Goal: Information Seeking & Learning: Learn about a topic

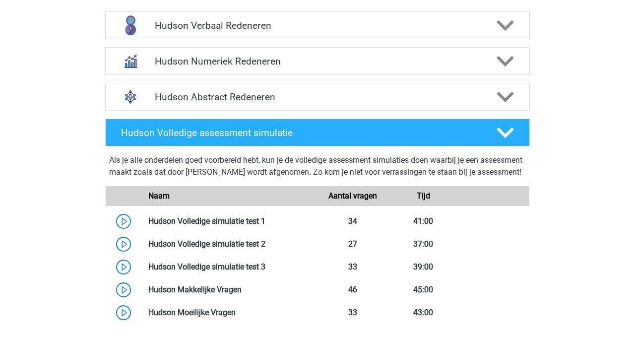
scroll to position [659, 0]
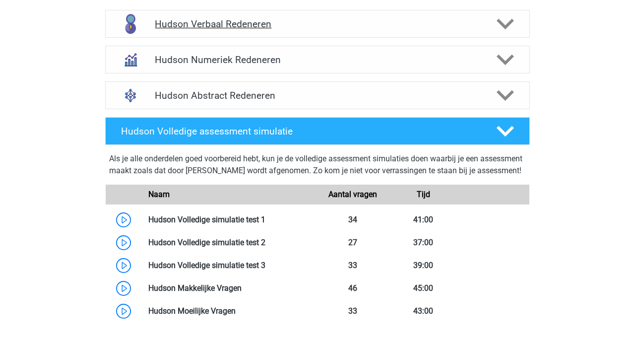
click at [346, 19] on h4 "Hudson Verbaal Redeneren" at bounding box center [317, 23] width 325 height 11
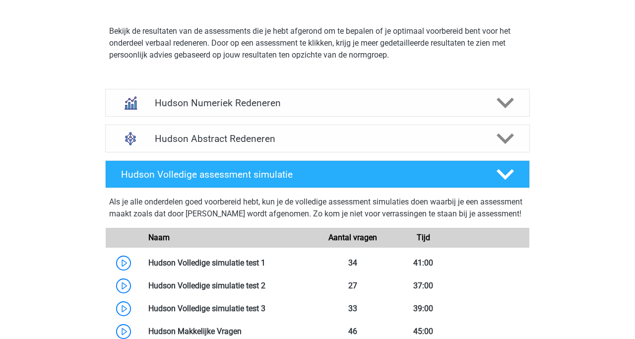
scroll to position [1302, 0]
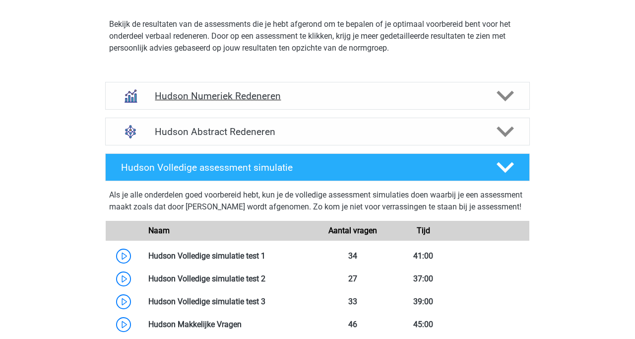
click at [267, 87] on div "Hudson Numeriek Redeneren" at bounding box center [317, 96] width 424 height 28
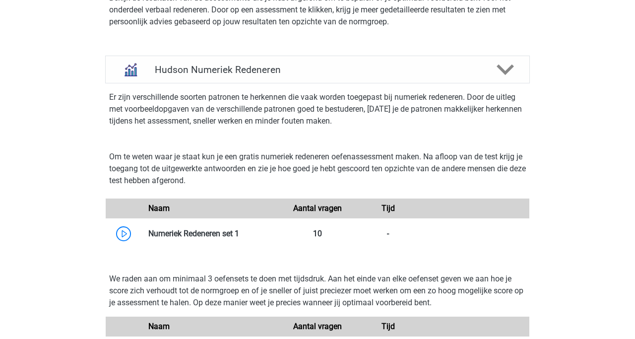
scroll to position [1337, 0]
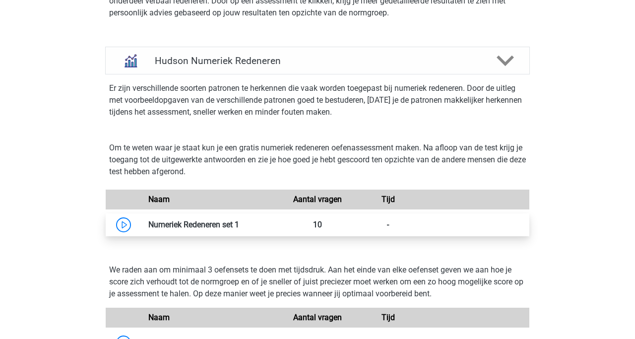
click at [239, 224] on link at bounding box center [239, 224] width 0 height 9
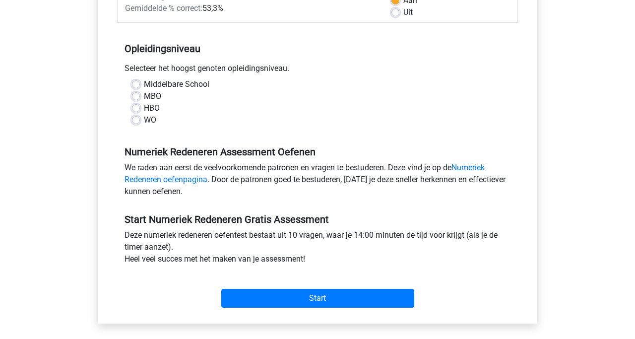
scroll to position [172, 0]
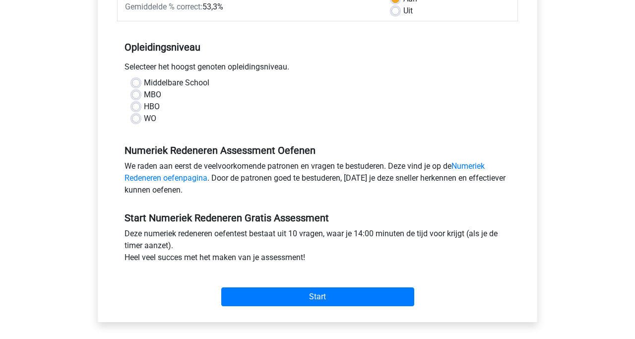
click at [144, 117] on label "WO" at bounding box center [150, 119] width 12 height 12
click at [136, 117] on input "WO" at bounding box center [136, 118] width 8 height 10
radio input "true"
click at [144, 117] on label "WO" at bounding box center [150, 119] width 12 height 12
click at [136, 117] on input "WO" at bounding box center [136, 118] width 8 height 10
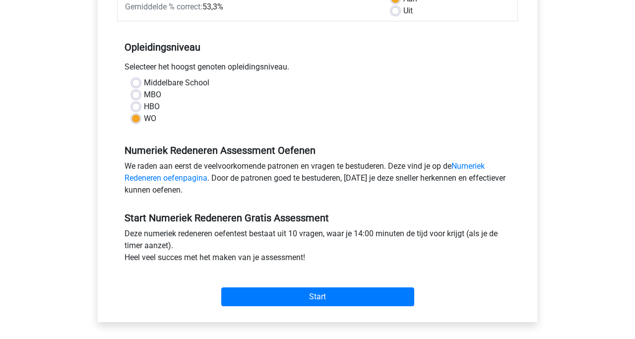
click at [144, 103] on label "HBO" at bounding box center [152, 107] width 16 height 12
click at [135, 103] on input "HBO" at bounding box center [136, 106] width 8 height 10
radio input "true"
click at [144, 115] on label "WO" at bounding box center [150, 119] width 12 height 12
click at [138, 115] on input "WO" at bounding box center [136, 118] width 8 height 10
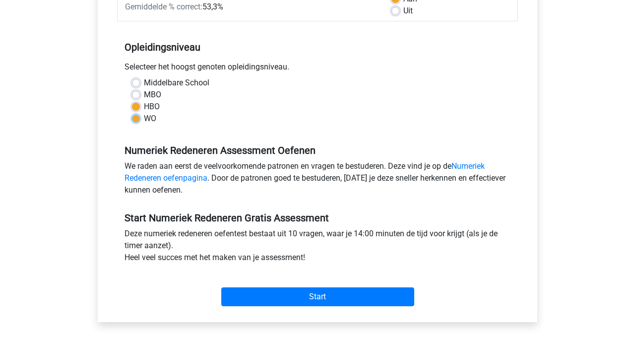
radio input "true"
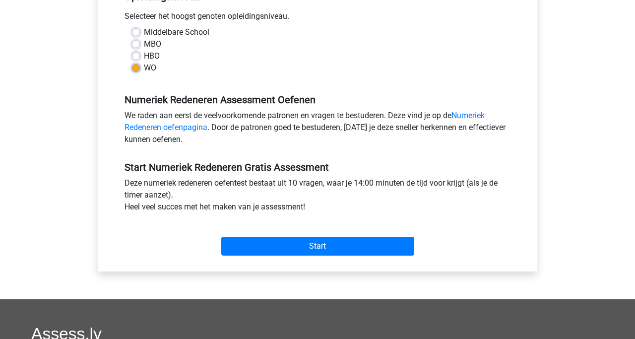
scroll to position [260, 0]
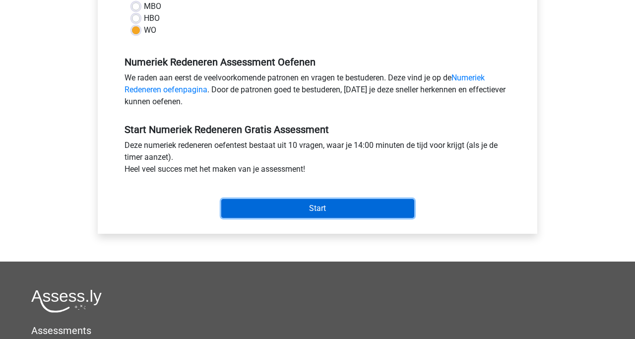
click at [282, 206] on input "Start" at bounding box center [317, 208] width 193 height 19
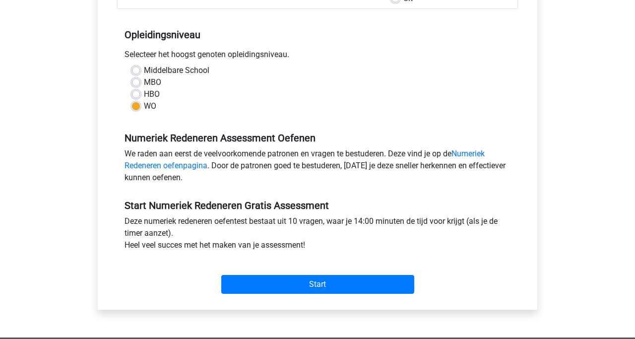
scroll to position [189, 0]
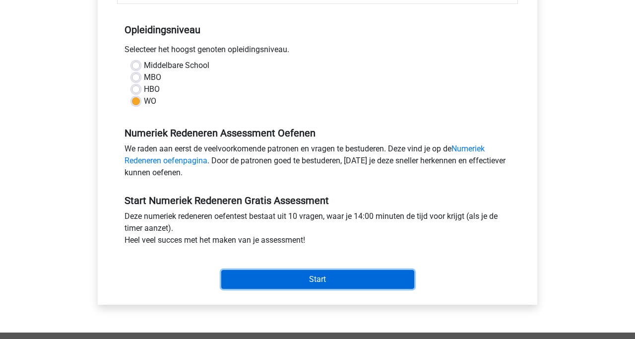
click at [304, 276] on input "Start" at bounding box center [317, 279] width 193 height 19
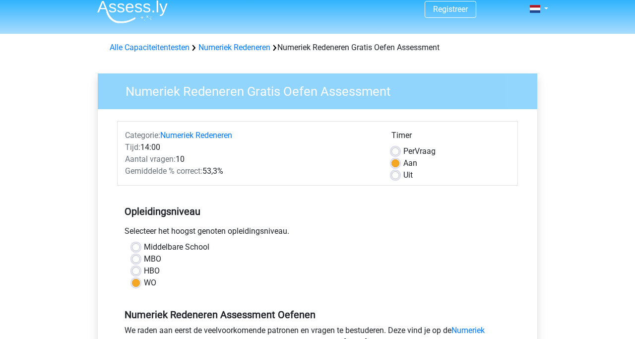
scroll to position [0, 0]
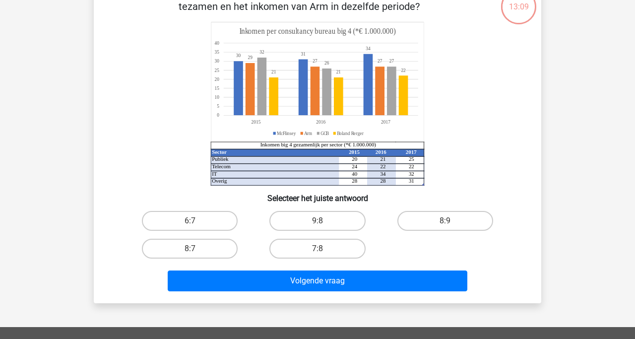
scroll to position [70, 0]
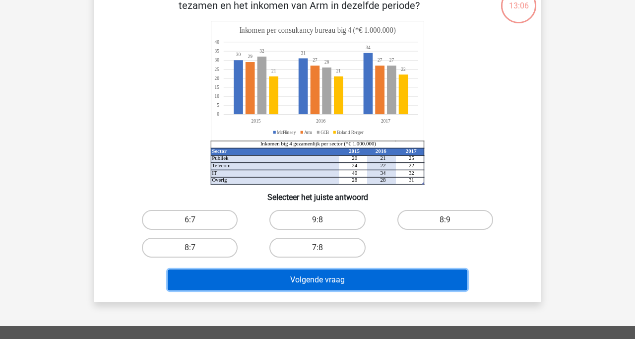
click at [249, 276] on button "Volgende vraag" at bounding box center [318, 279] width 300 height 21
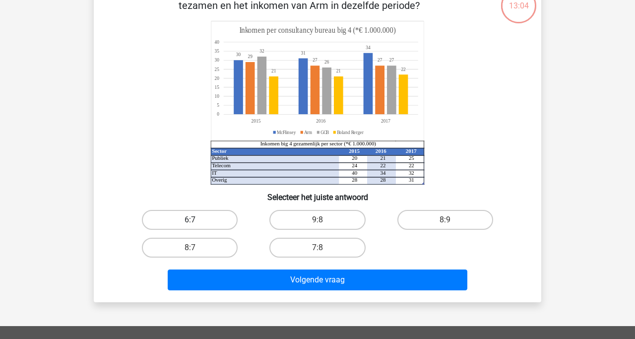
click at [216, 217] on label "6:7" at bounding box center [190, 220] width 96 height 20
click at [196, 220] on input "6:7" at bounding box center [193, 223] width 6 height 6
radio input "true"
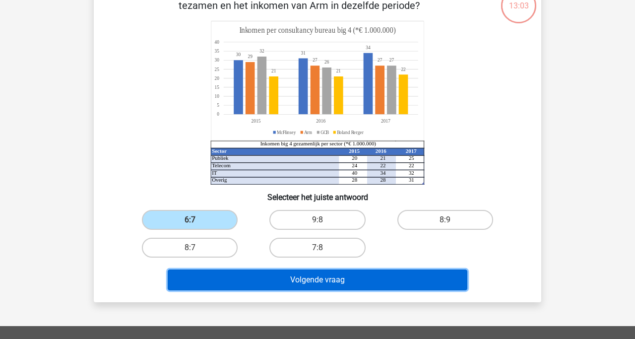
click at [242, 281] on button "Volgende vraag" at bounding box center [318, 279] width 300 height 21
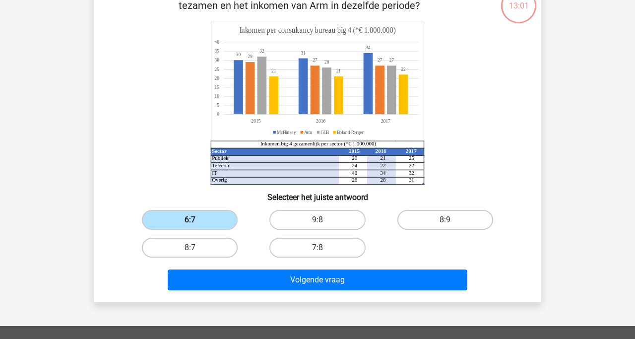
click at [225, 217] on label "6:7" at bounding box center [190, 220] width 96 height 20
click at [196, 220] on input "6:7" at bounding box center [193, 223] width 6 height 6
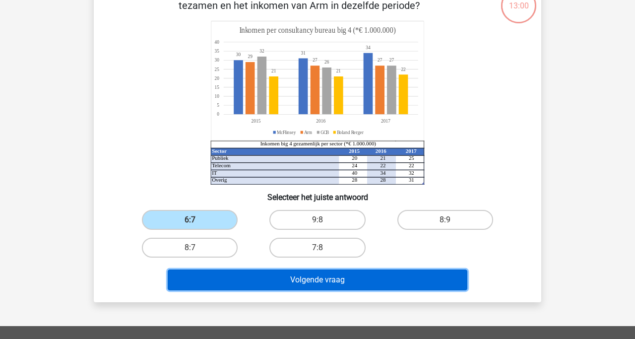
click at [247, 278] on button "Volgende vraag" at bounding box center [318, 279] width 300 height 21
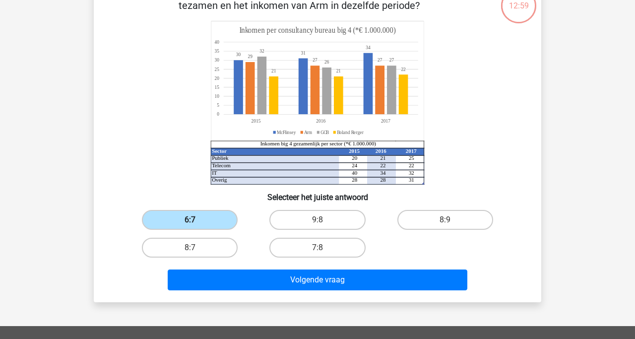
click at [207, 221] on label "6:7" at bounding box center [190, 220] width 96 height 20
click at [196, 221] on input "6:7" at bounding box center [193, 223] width 6 height 6
click at [207, 249] on label "8:7" at bounding box center [190, 248] width 96 height 20
click at [196, 249] on input "8:7" at bounding box center [193, 250] width 6 height 6
radio input "true"
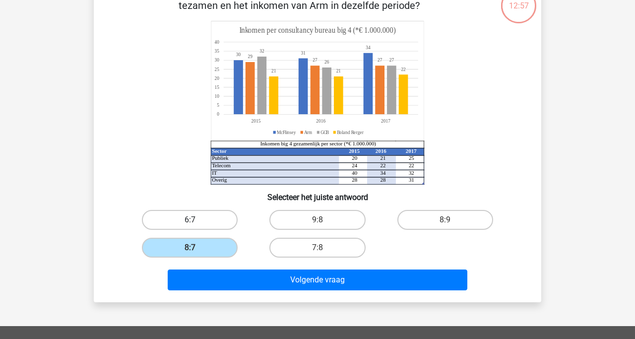
click at [206, 217] on label "6:7" at bounding box center [190, 220] width 96 height 20
click at [196, 220] on input "6:7" at bounding box center [193, 223] width 6 height 6
radio input "true"
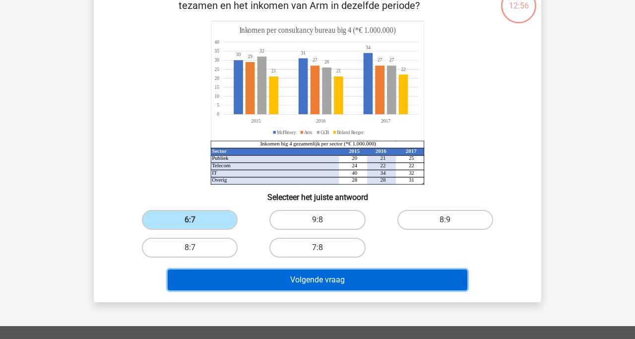
click at [225, 282] on button "Volgende vraag" at bounding box center [318, 279] width 300 height 21
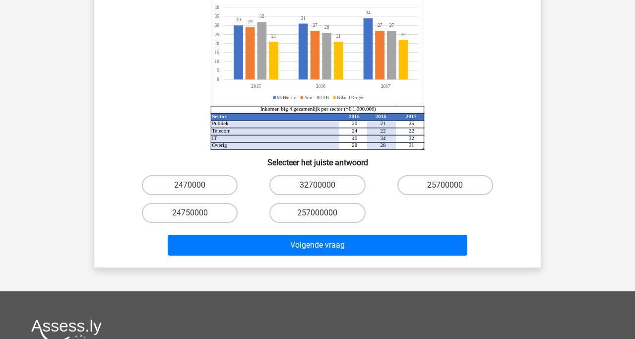
scroll to position [155, 0]
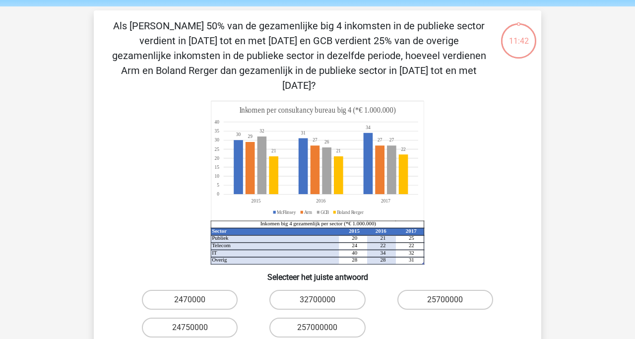
scroll to position [36, 0]
